Goal: Task Accomplishment & Management: Use online tool/utility

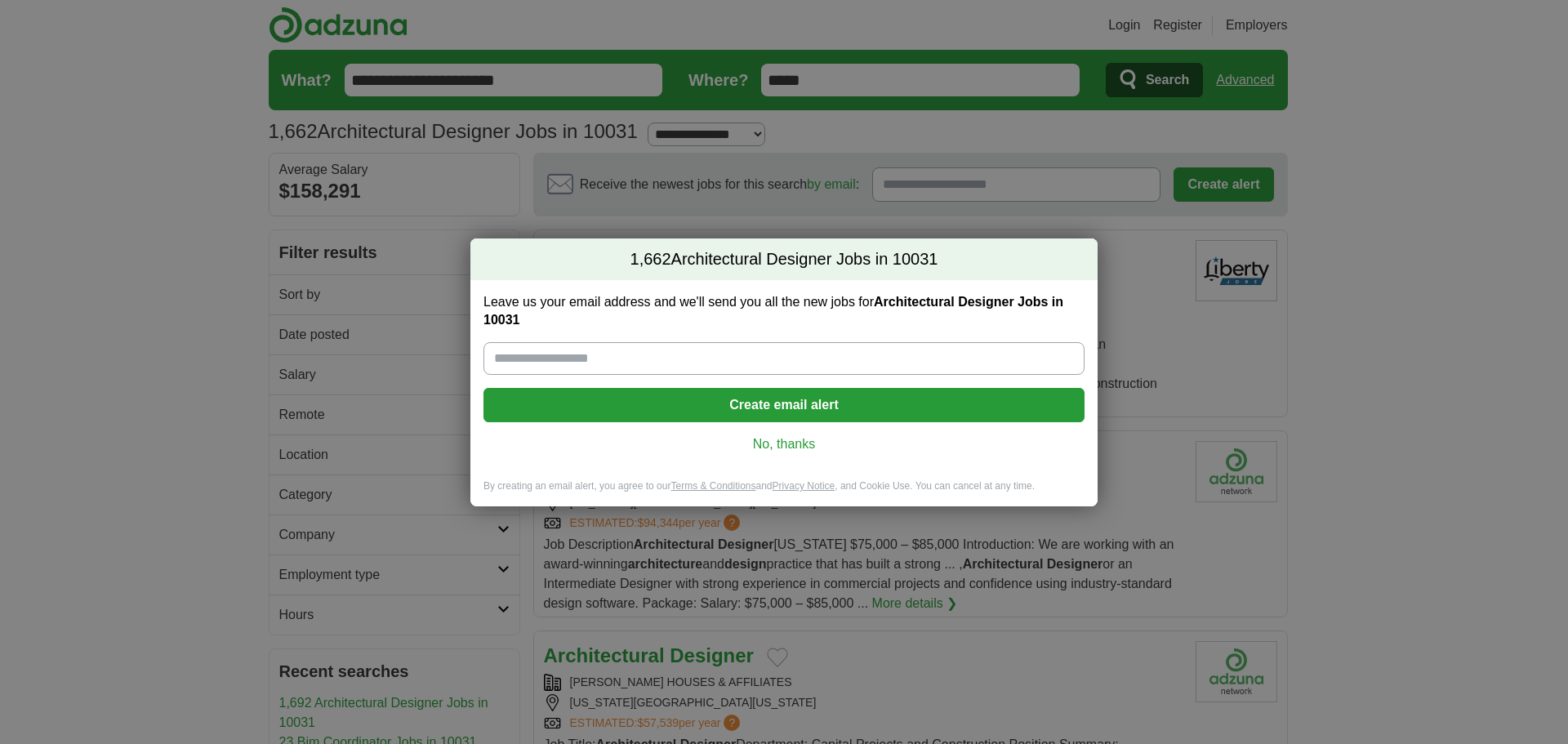
click at [792, 435] on link "No, thanks" at bounding box center [783, 443] width 575 height 18
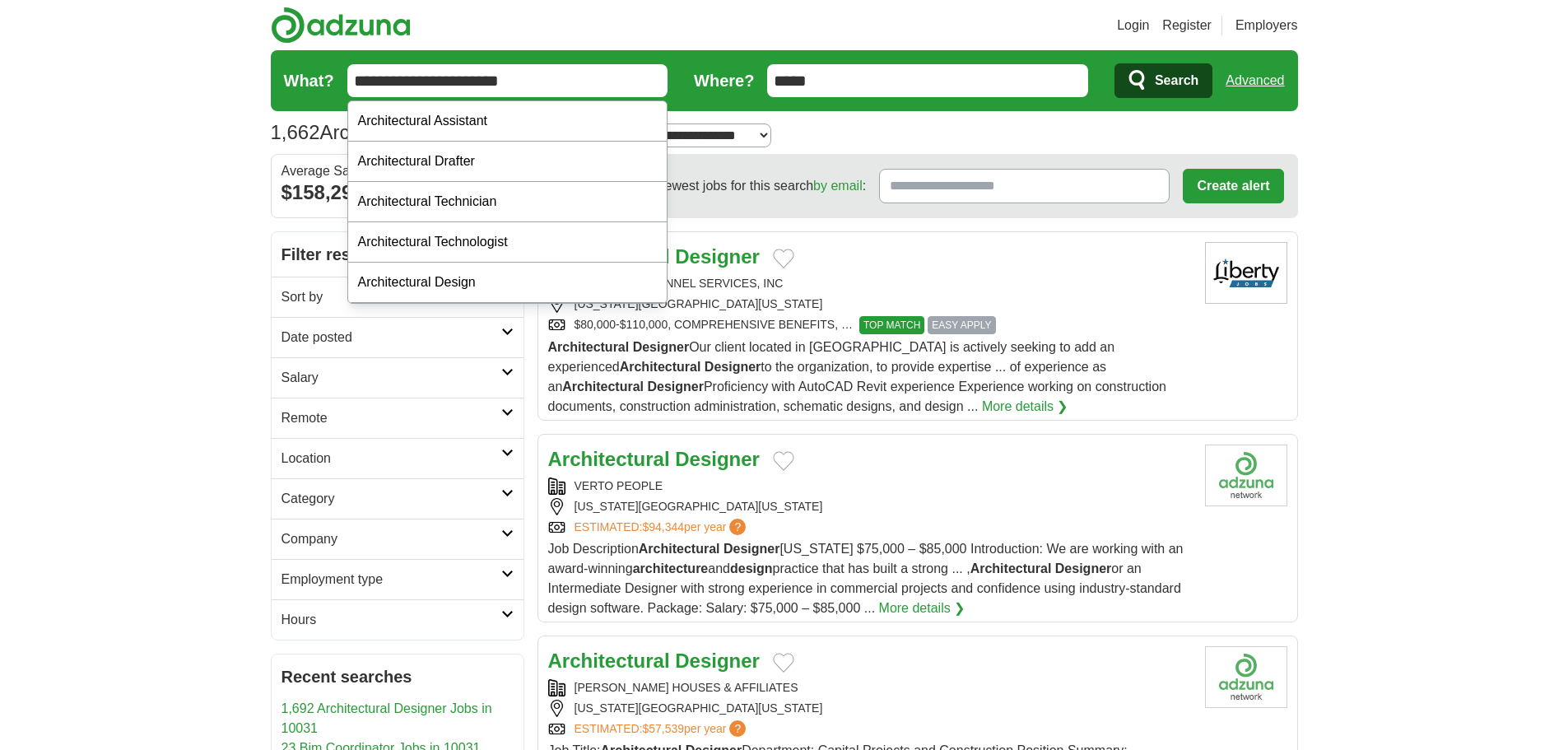
drag, startPoint x: 595, startPoint y: 92, endPoint x: 341, endPoint y: 90, distance: 254.0
click at [341, 90] on form "**********" at bounding box center [784, 81] width 1027 height 61
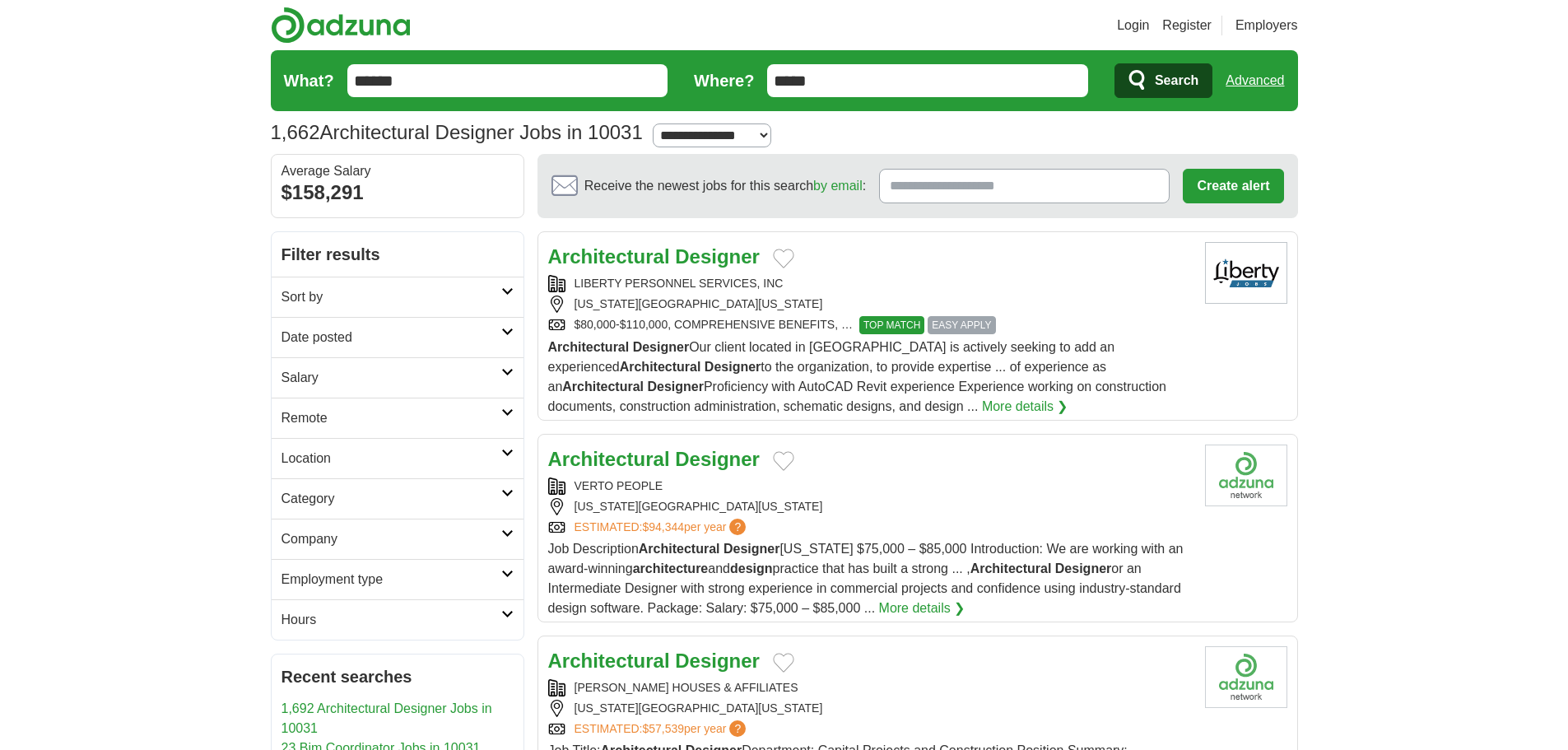
type input "******"
click at [1114, 64] on button "Search" at bounding box center [1163, 81] width 98 height 34
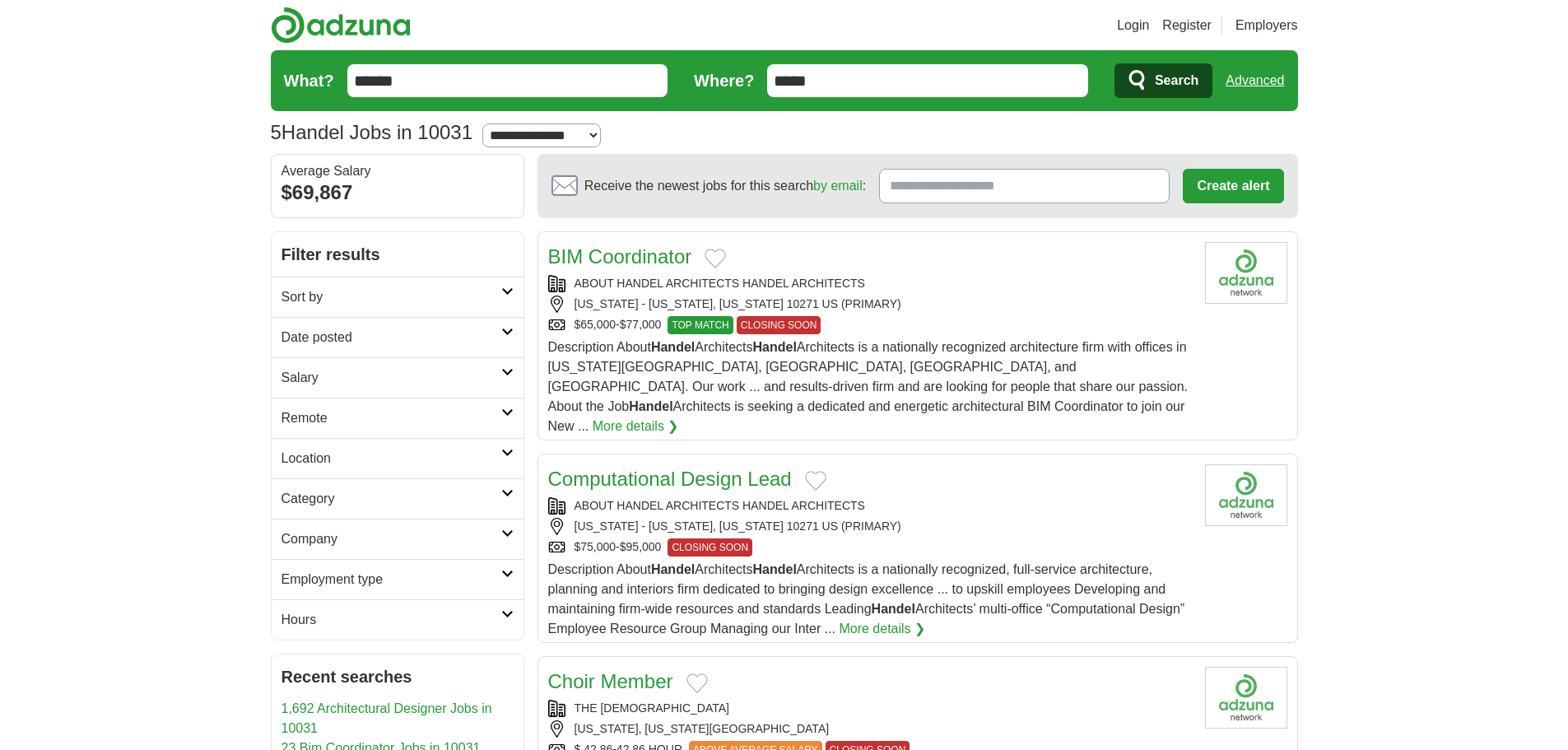
click at [645, 264] on link "BIM Coordinator" at bounding box center [620, 256] width 144 height 22
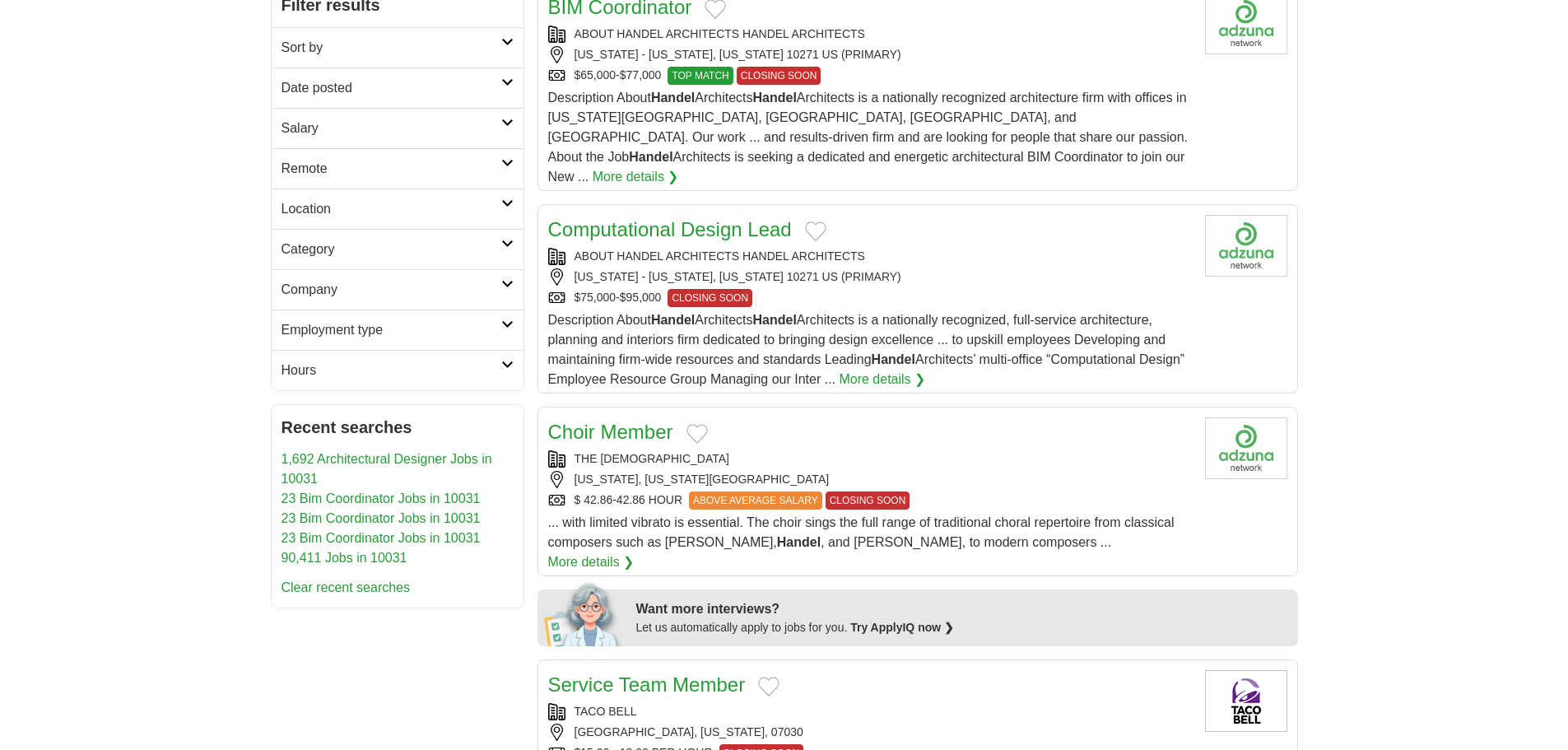
scroll to position [247, 0]
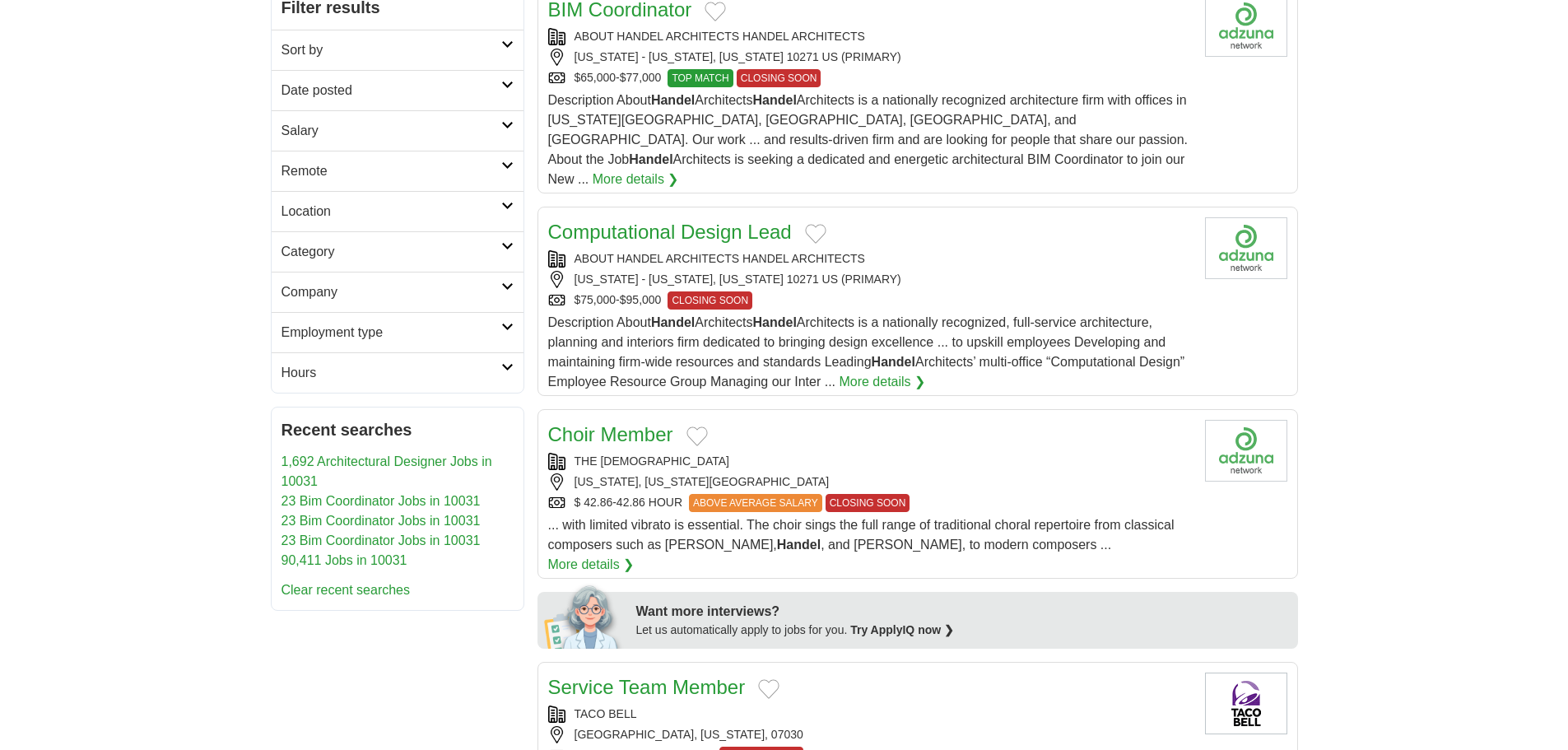
drag, startPoint x: 869, startPoint y: 287, endPoint x: 665, endPoint y: 217, distance: 215.7
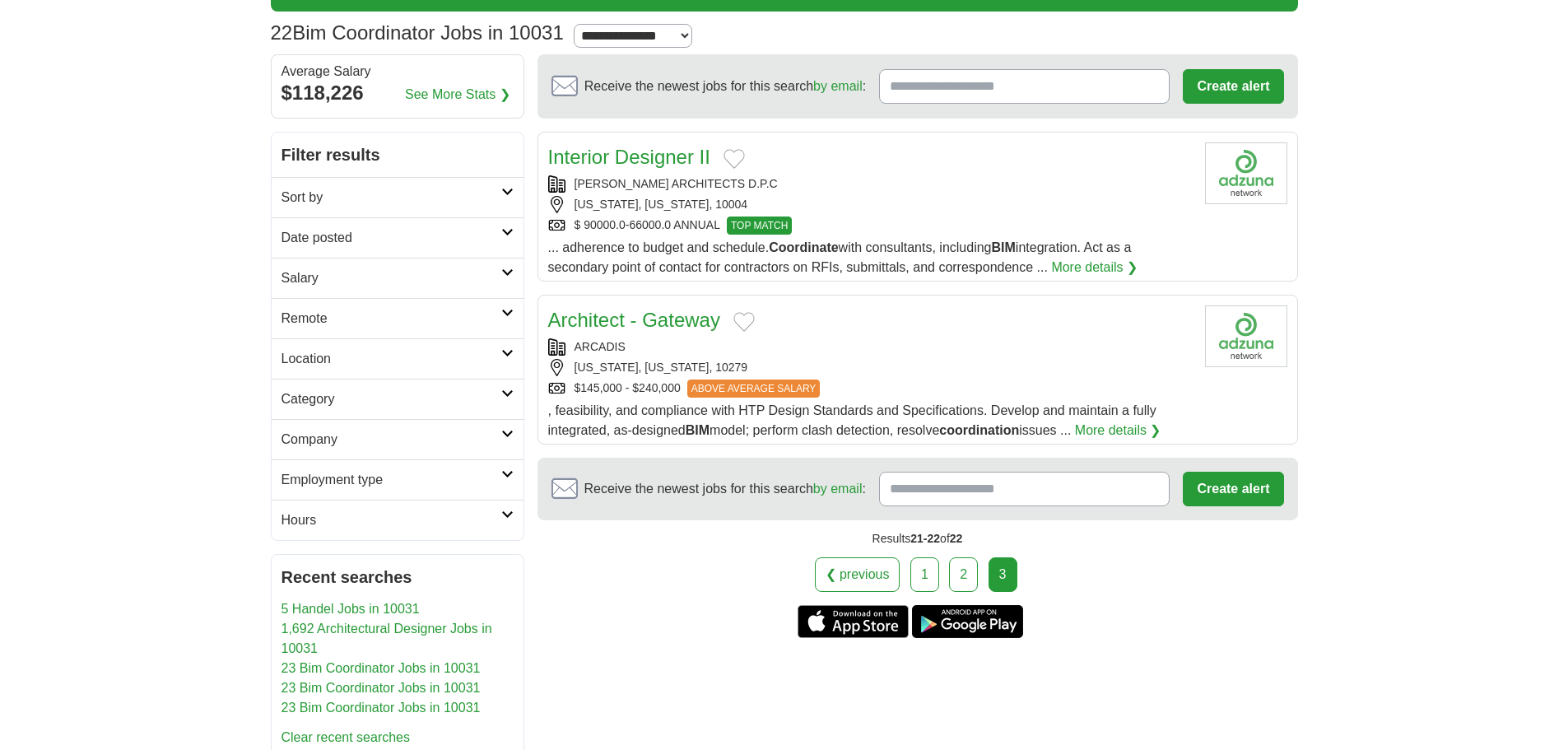
scroll to position [164, 0]
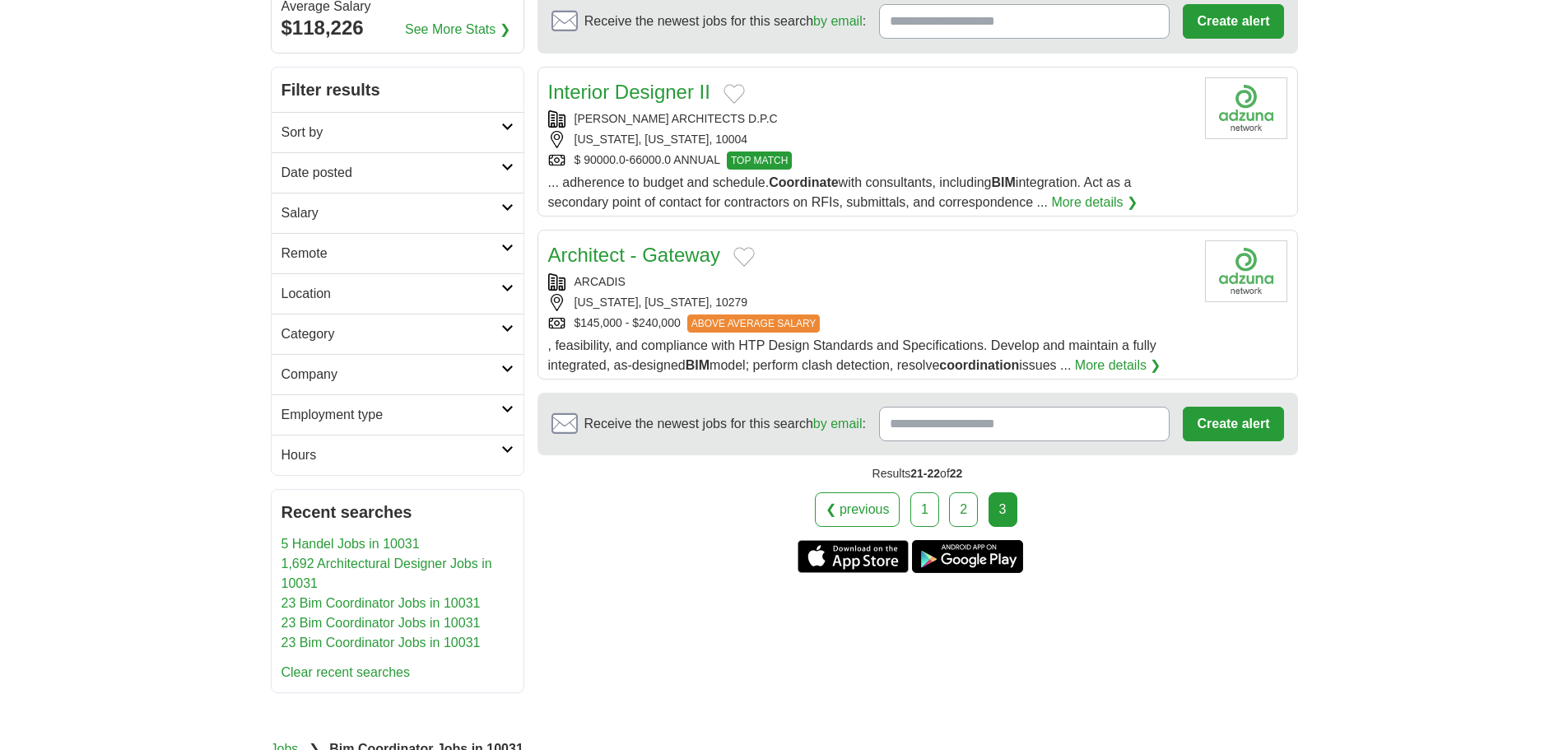
click at [920, 513] on link "1" at bounding box center [924, 510] width 29 height 34
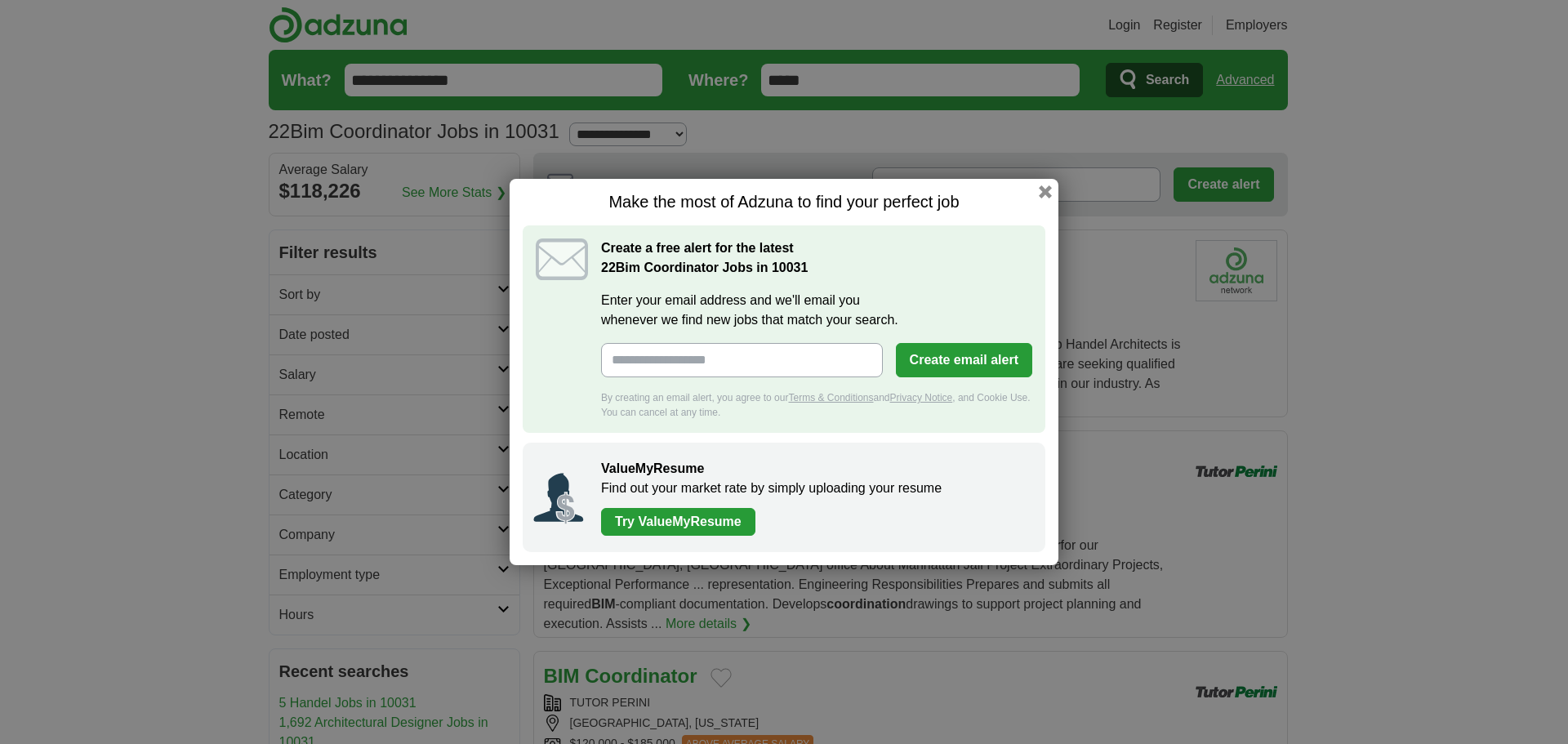
click at [1036, 189] on div "Make the most of Adzuna to find your perfect job Create a free alert for the la…" at bounding box center [784, 372] width 549 height 386
click at [1038, 190] on div "Make the most of Adzuna to find your perfect job Create a free alert for the la…" at bounding box center [784, 372] width 549 height 386
click at [1041, 191] on button "button" at bounding box center [1045, 191] width 18 height 18
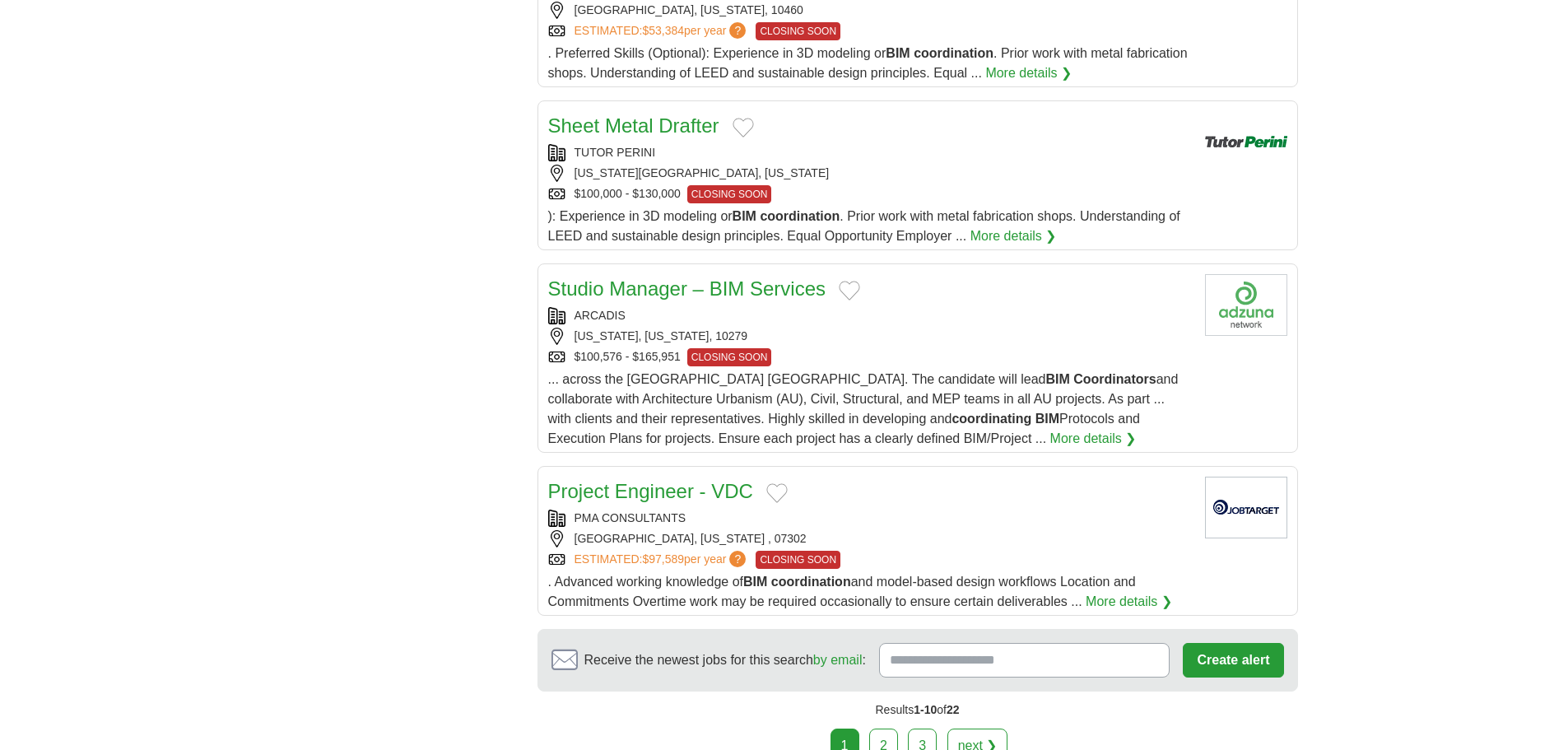
scroll to position [1728, 0]
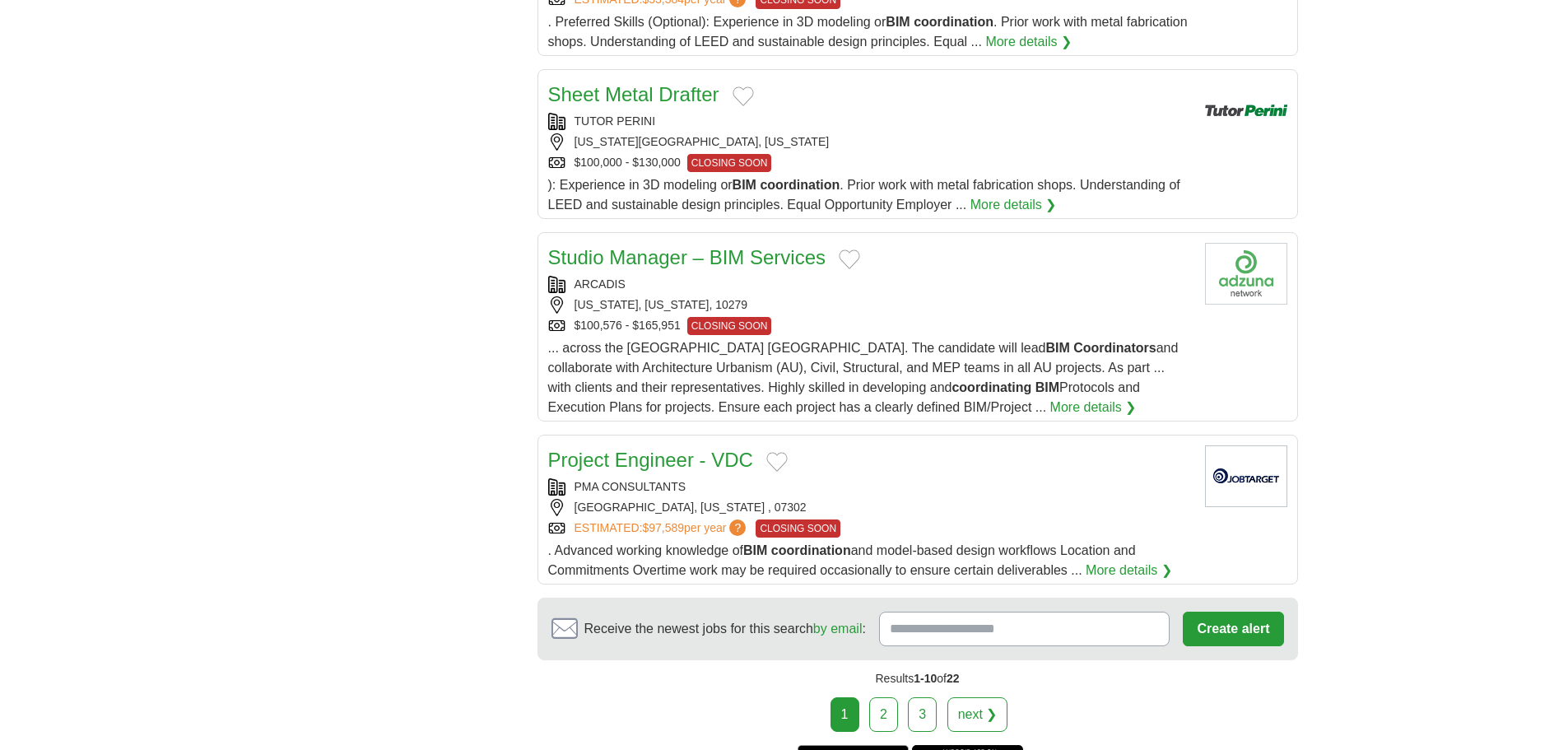
click at [887, 697] on link "2" at bounding box center [883, 714] width 29 height 34
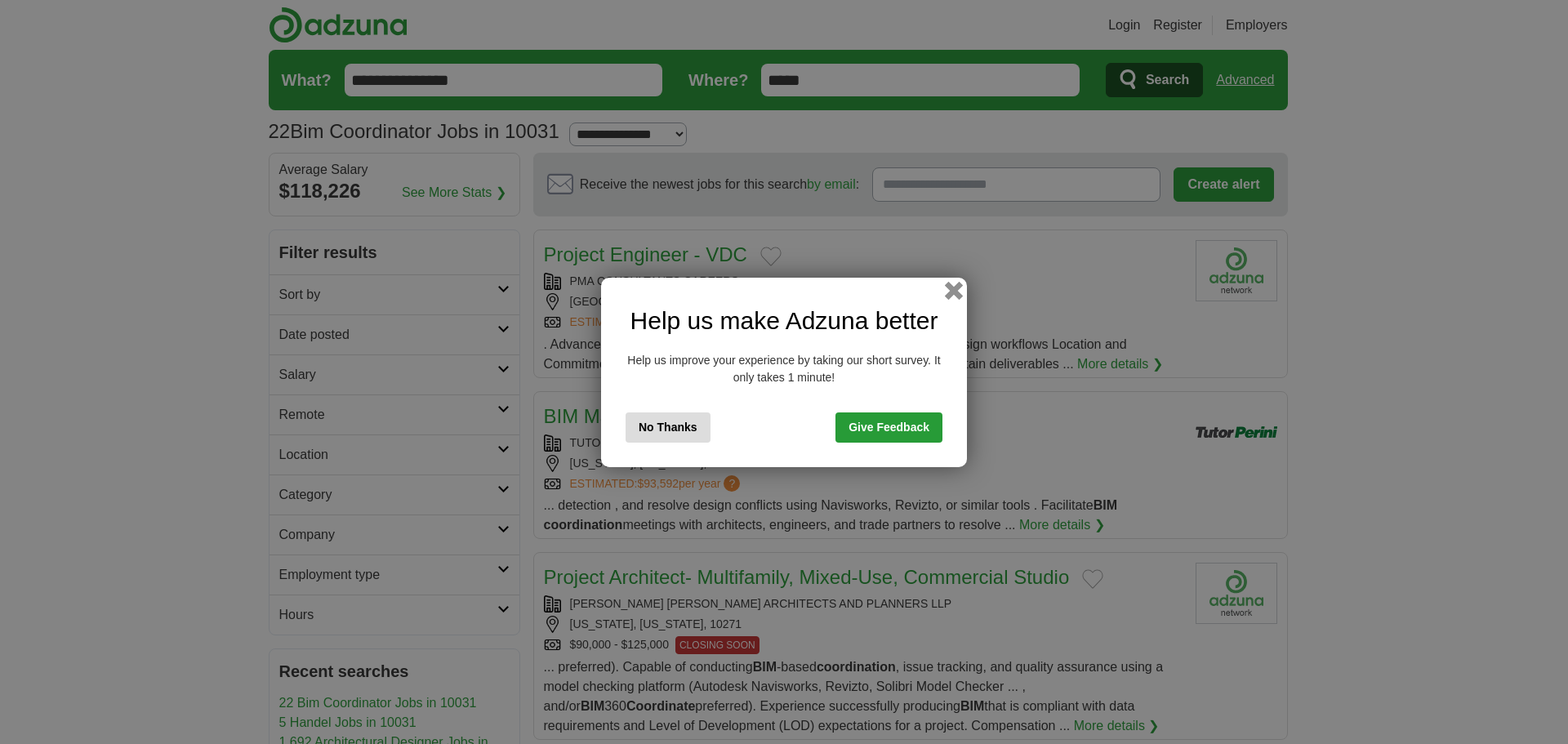
click at [951, 290] on button "button" at bounding box center [954, 289] width 18 height 18
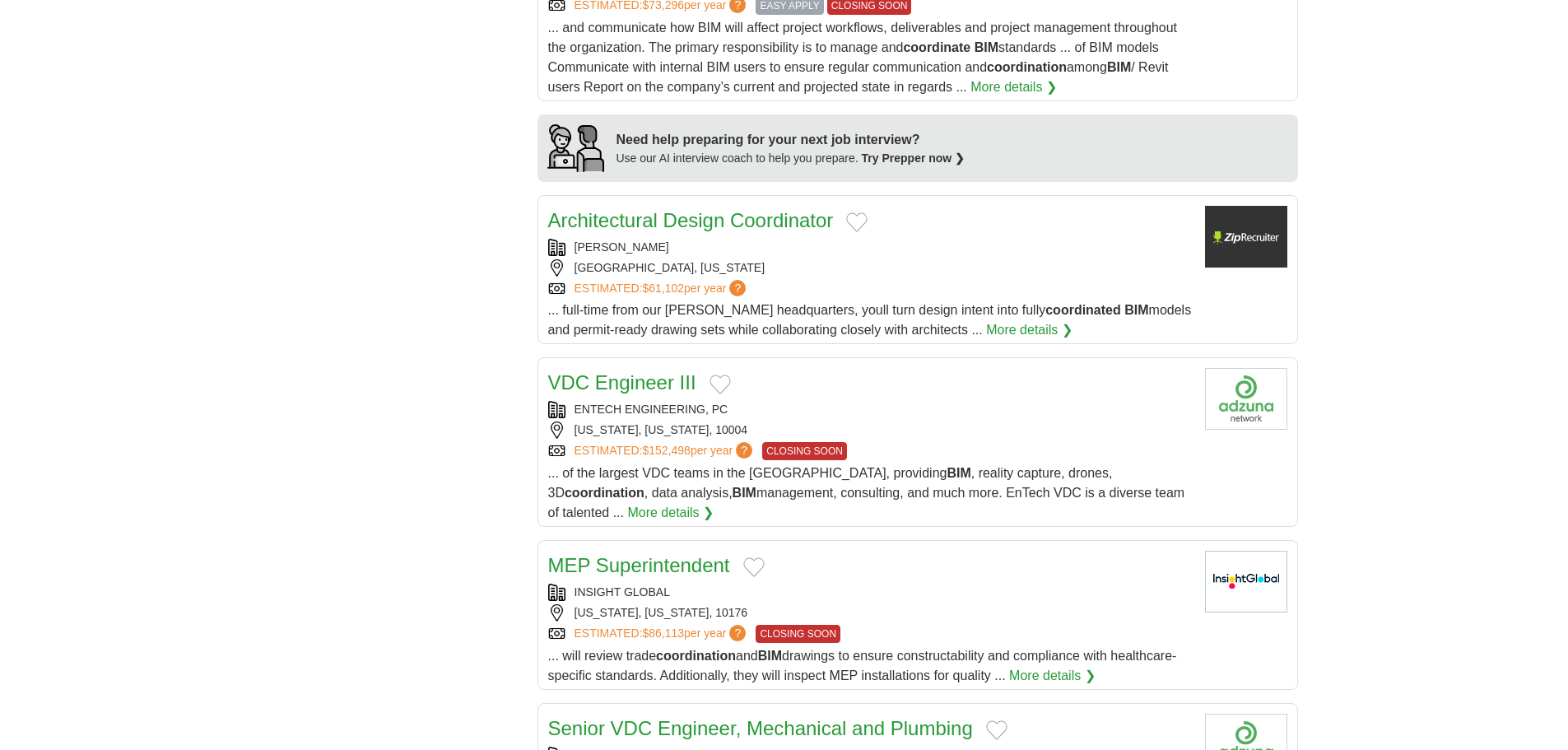
scroll to position [1317, 0]
